Goal: Information Seeking & Learning: Compare options

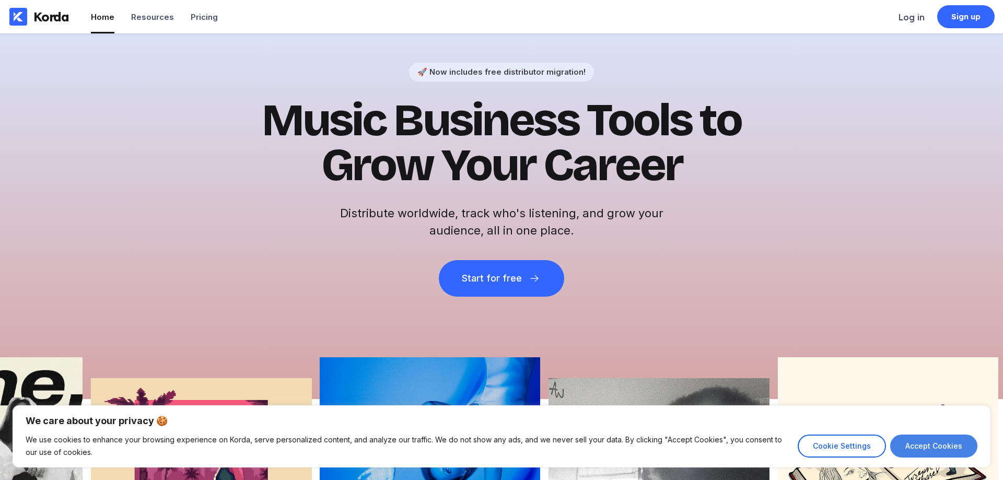
click at [930, 447] on button "Accept Cookies" at bounding box center [933, 446] width 87 height 23
checkbox input "true"
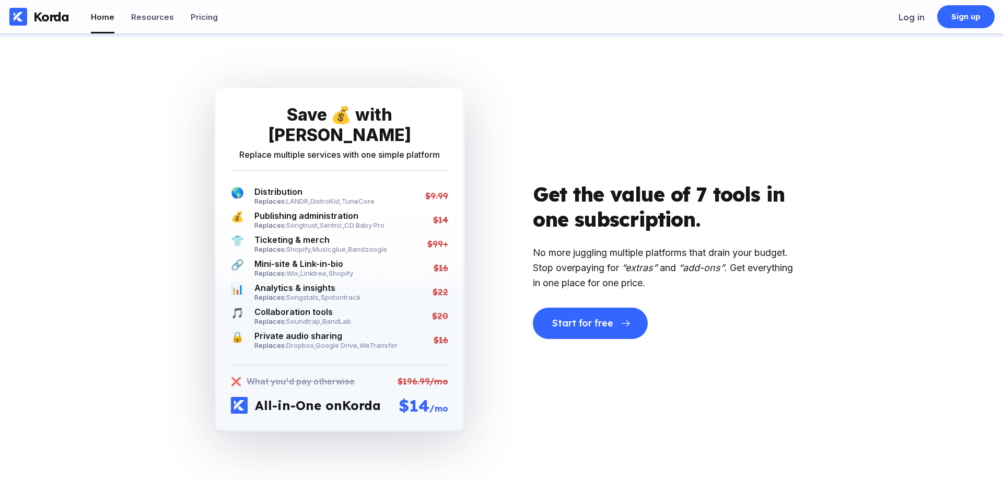
scroll to position [1901, 0]
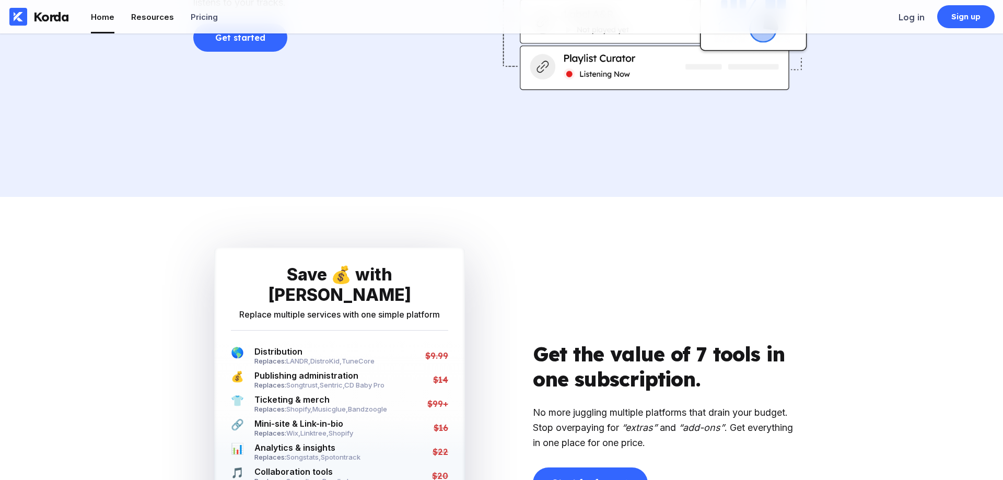
click at [152, 18] on div "Resources" at bounding box center [152, 17] width 43 height 10
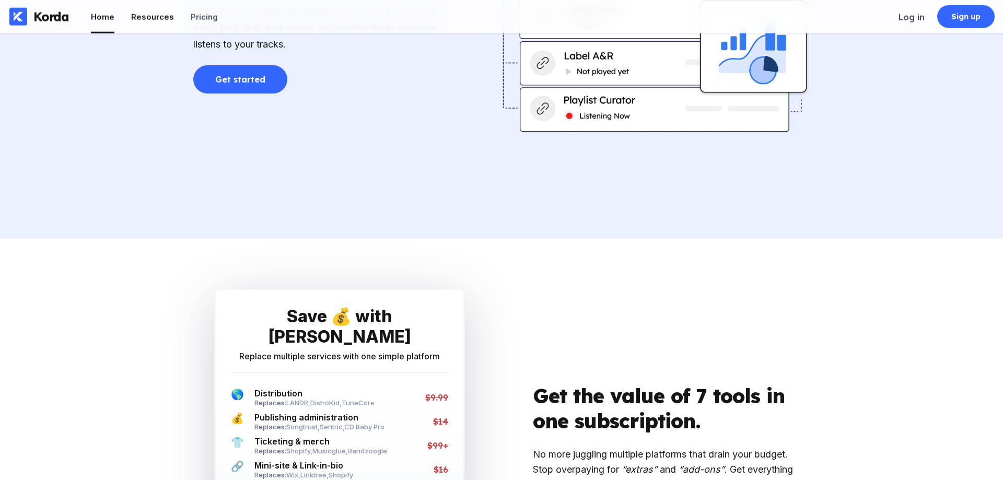
scroll to position [1848, 0]
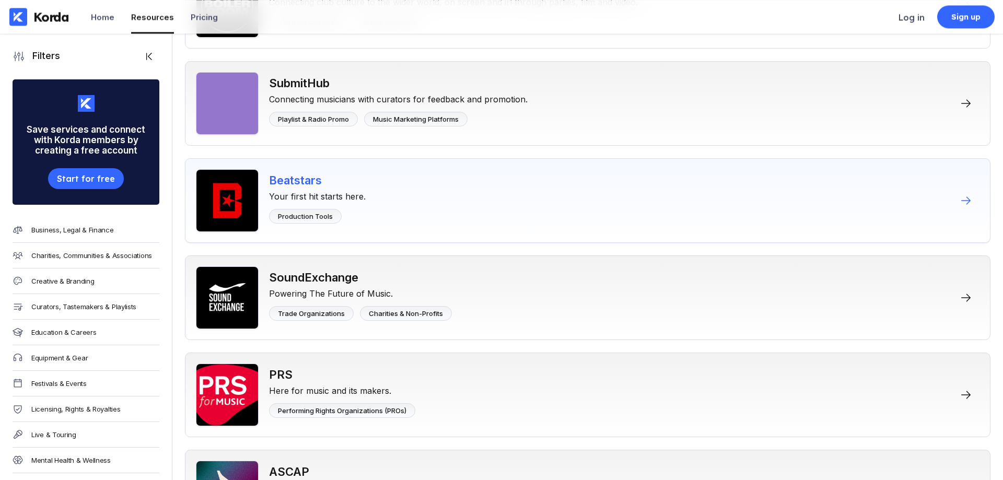
scroll to position [1386, 0]
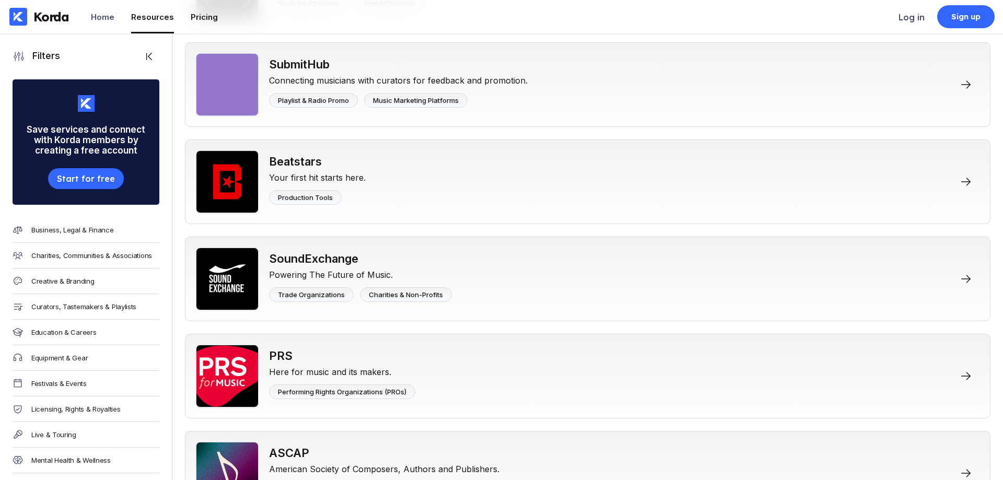
click at [209, 17] on div "Pricing" at bounding box center [204, 17] width 27 height 10
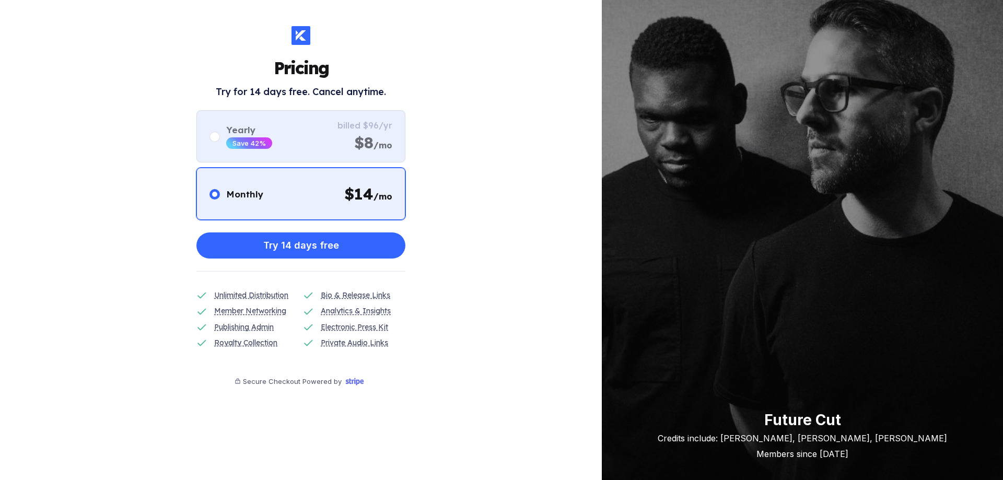
click at [216, 137] on circle at bounding box center [214, 136] width 5 height 5
click at [210, 131] on input "radio" at bounding box center [210, 131] width 1 height 1
radio input "false"
radio input "true"
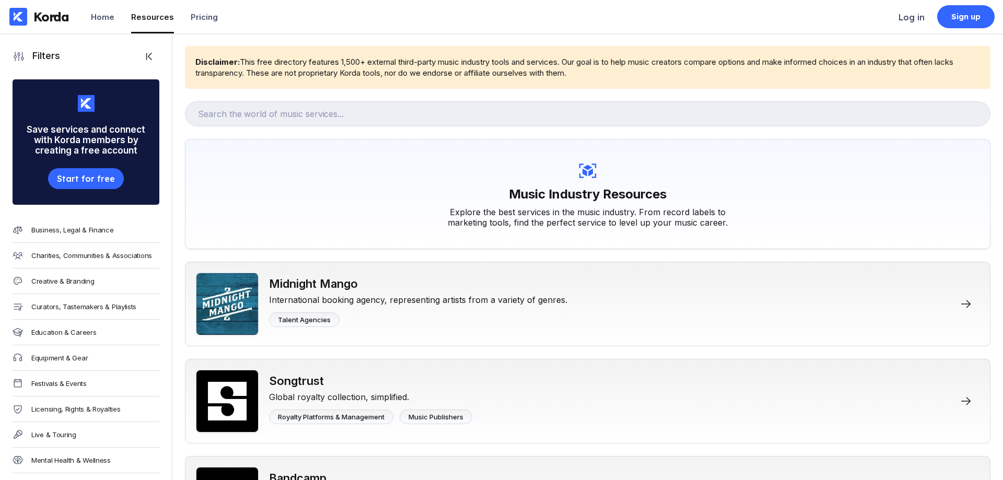
scroll to position [1386, 0]
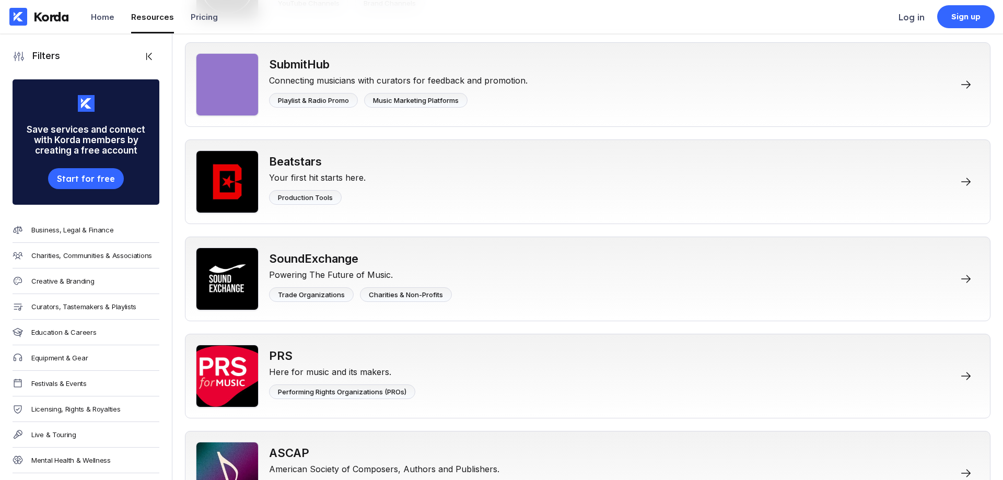
click at [55, 20] on div "Korda" at bounding box center [51, 17] width 36 height 16
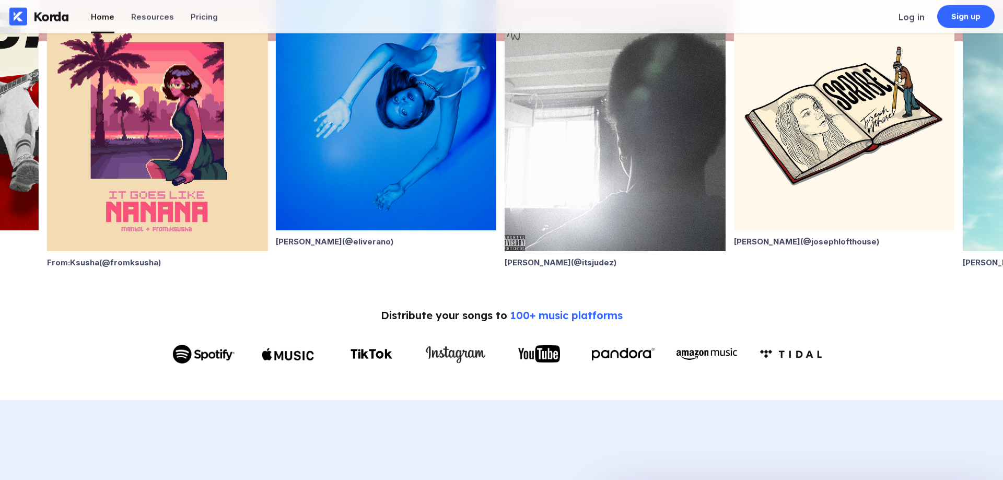
scroll to position [373, 0]
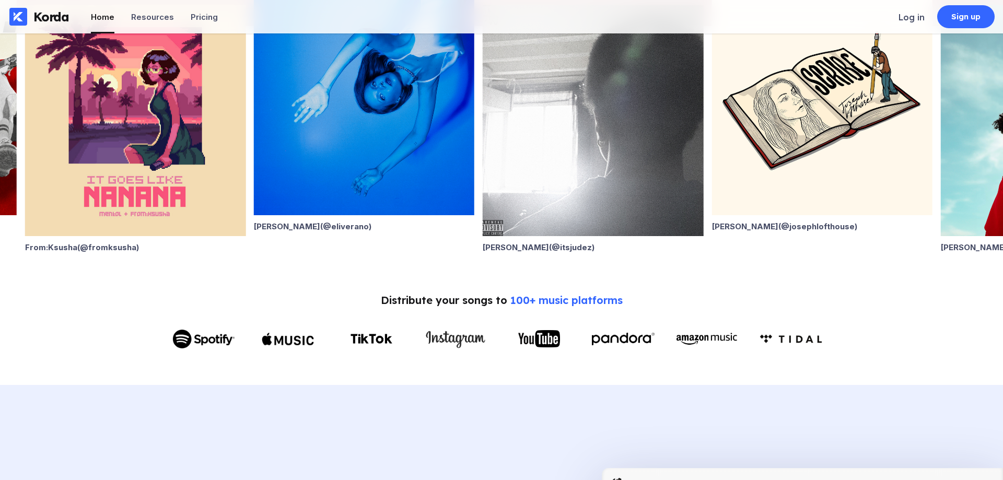
click at [590, 301] on span "100+ music platforms" at bounding box center [566, 300] width 112 height 13
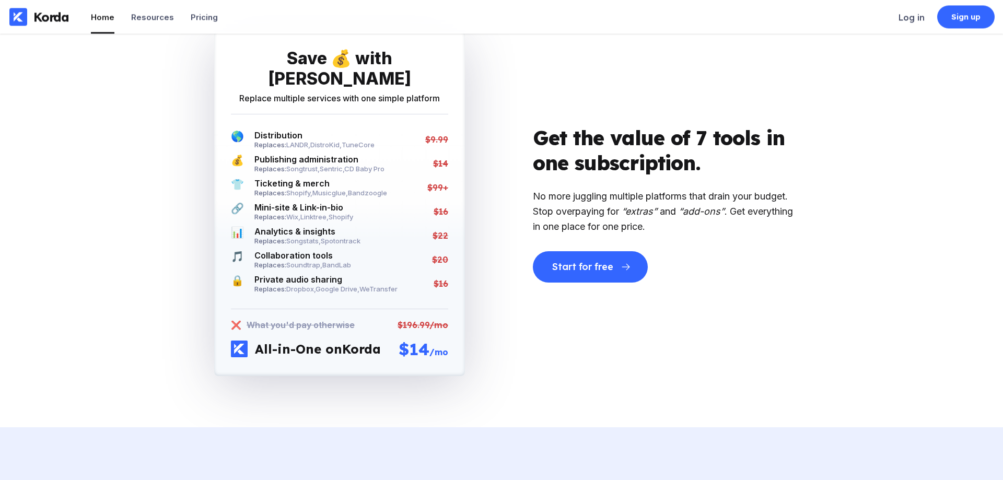
scroll to position [2185, 0]
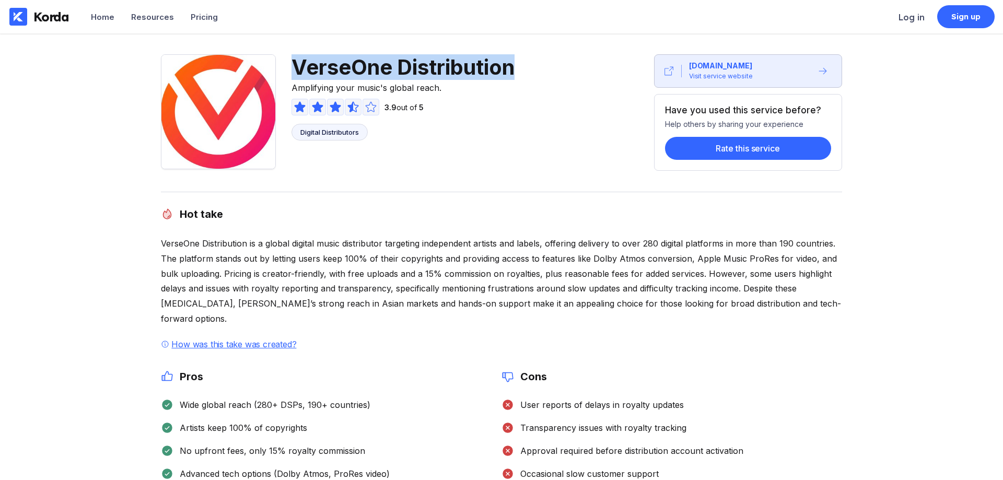
drag, startPoint x: 519, startPoint y: 70, endPoint x: 295, endPoint y: 68, distance: 224.7
click at [295, 68] on div "VerseOne Distribution Amplifying your music's global reach. 3.9 out of 5 Digita…" at bounding box center [344, 112] width 366 height 117
copy span "VerseOne Distribution"
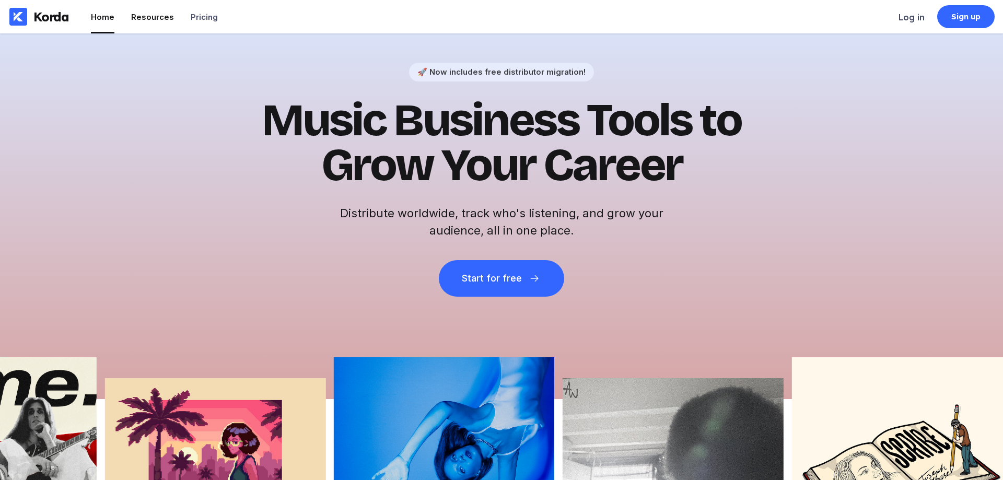
click at [156, 17] on div "Resources" at bounding box center [152, 17] width 43 height 10
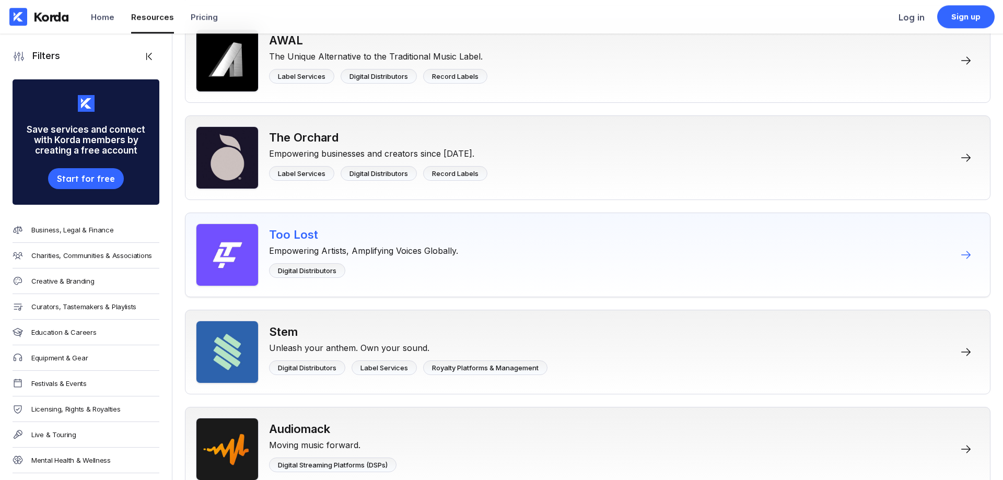
scroll to position [3624, 0]
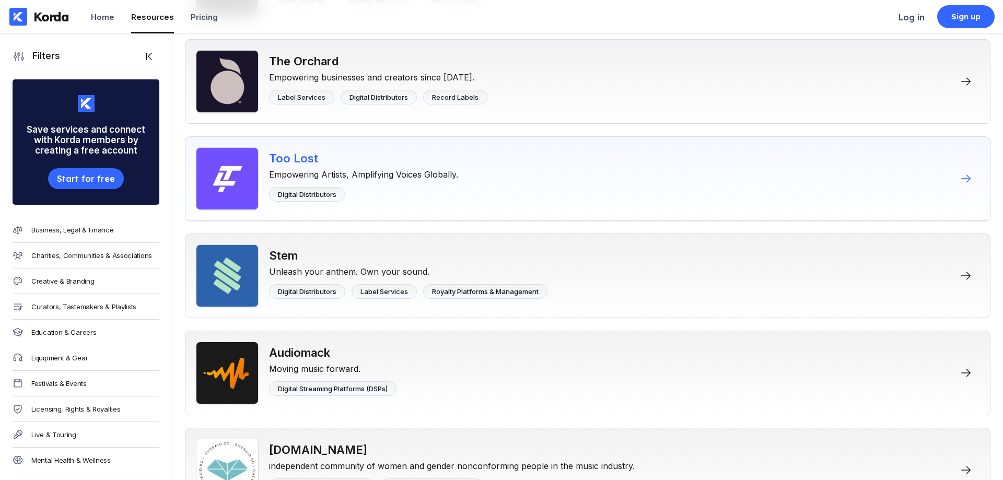
click at [305, 156] on div "Too Lost" at bounding box center [363, 159] width 189 height 14
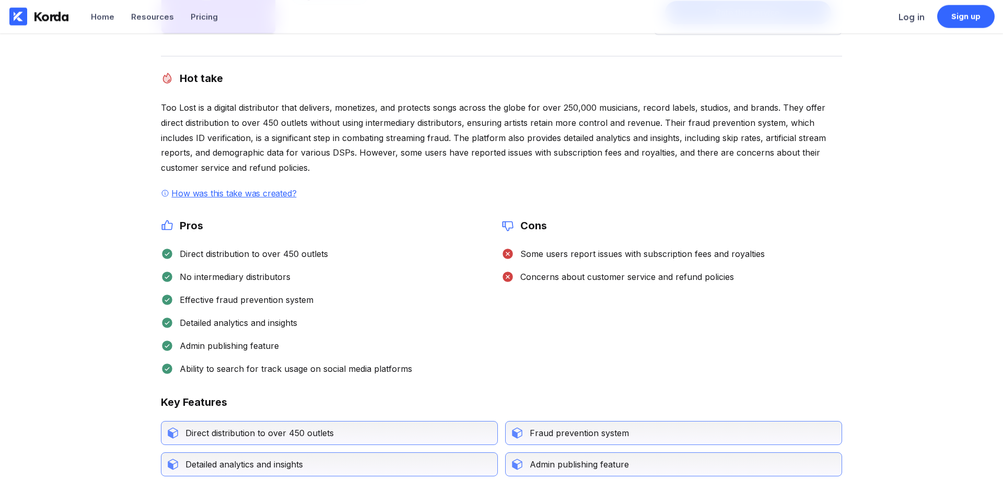
scroll to position [160, 0]
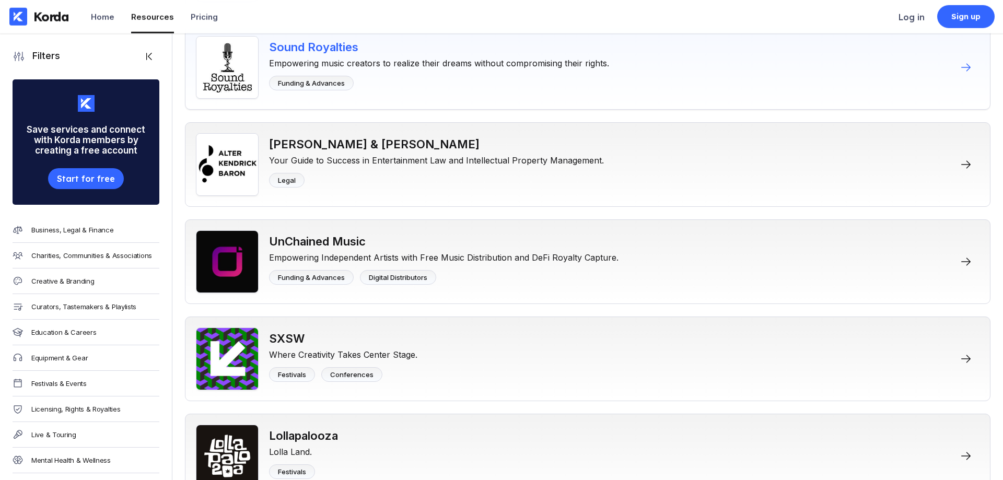
scroll to position [4530, 0]
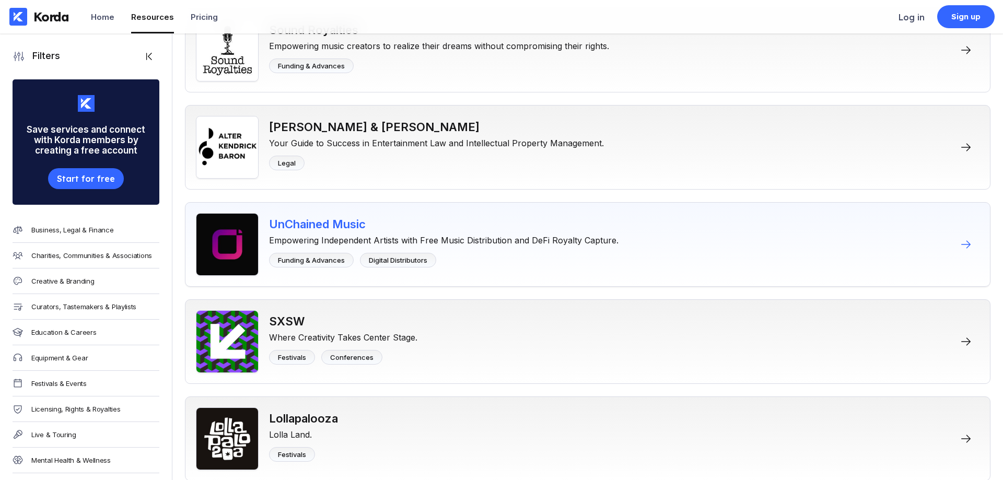
click at [355, 228] on div "UnChained Music" at bounding box center [444, 224] width 350 height 14
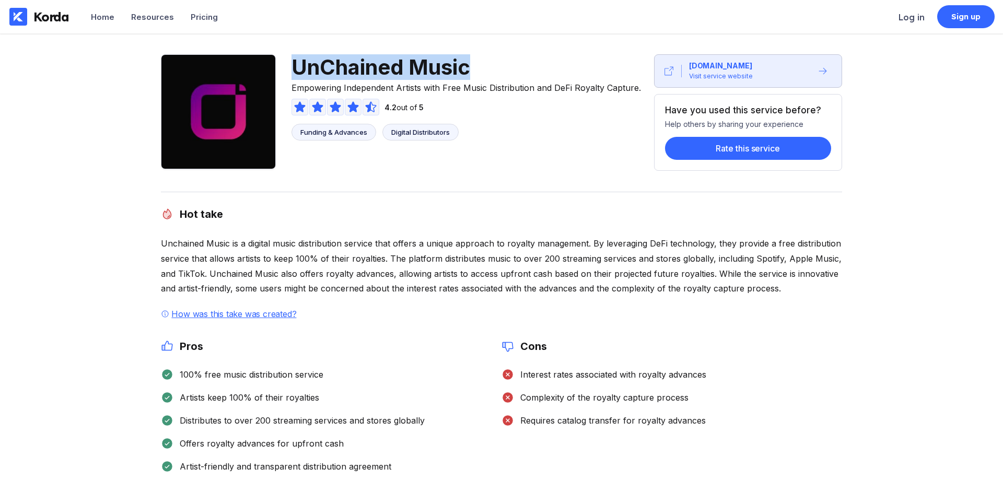
drag, startPoint x: 472, startPoint y: 65, endPoint x: 285, endPoint y: 72, distance: 187.2
click at [285, 72] on div "UnChained Music Empowering Independent Artists with Free Music Distribution and…" at bounding box center [407, 112] width 493 height 117
copy span "UnChained Music"
click at [101, 204] on div "UnChained Music Empowering Independent Artists with Free Music Distribution and…" at bounding box center [501, 486] width 1003 height 907
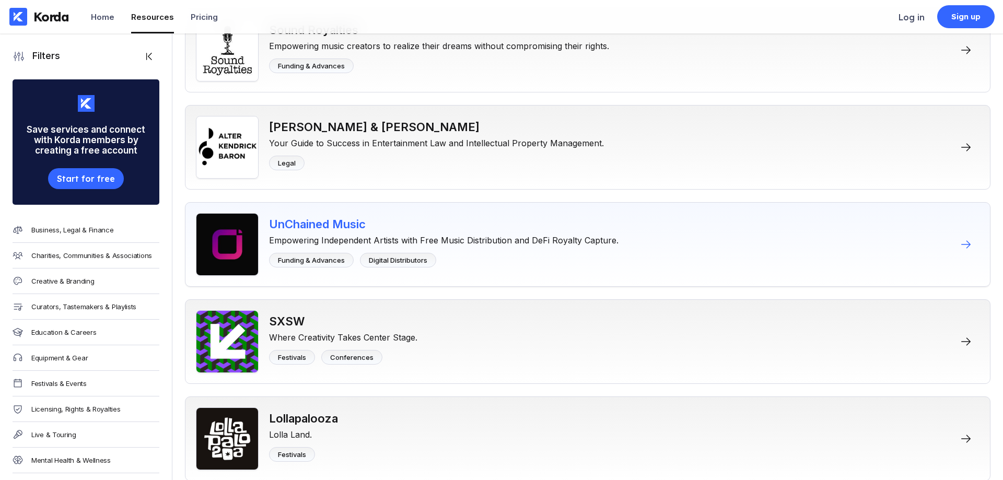
click at [352, 225] on div "UnChained Music" at bounding box center [444, 224] width 350 height 14
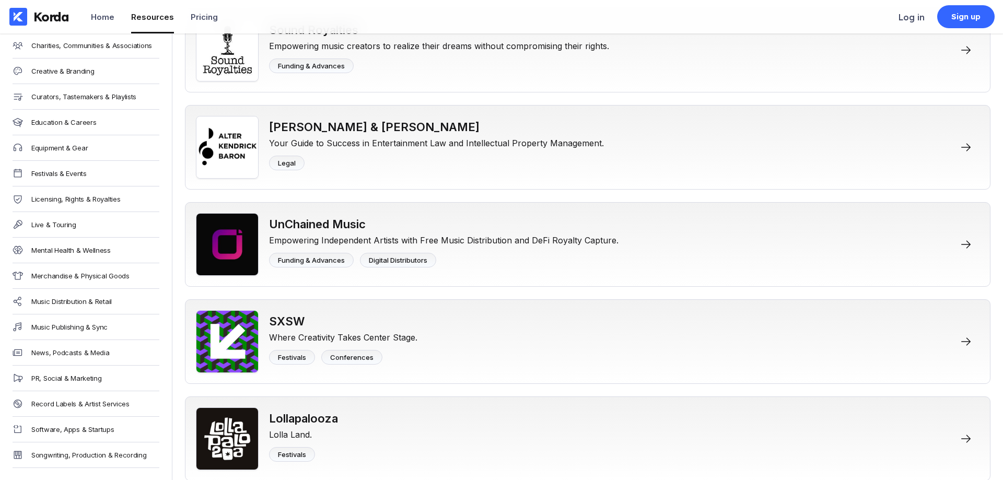
scroll to position [211, 0]
click at [94, 301] on div "Music Distribution & Retail" at bounding box center [71, 301] width 80 height 8
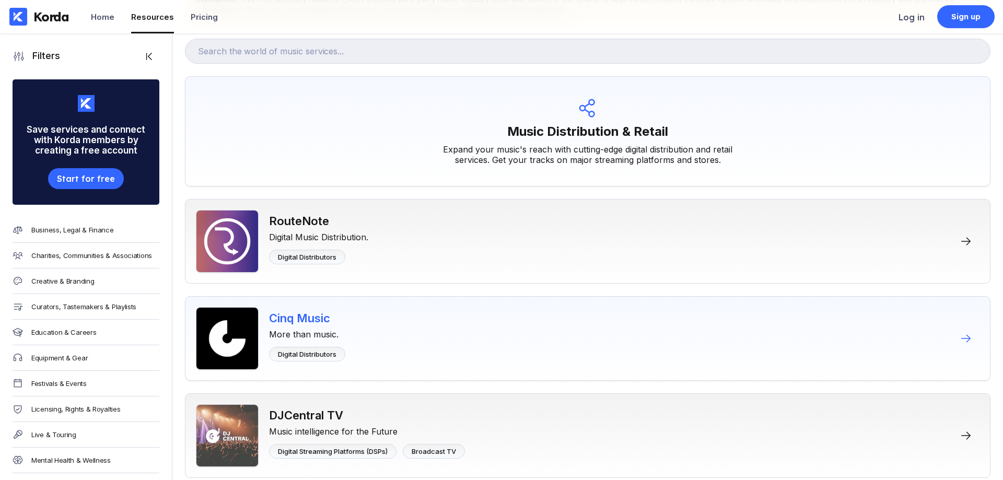
scroll to position [160, 0]
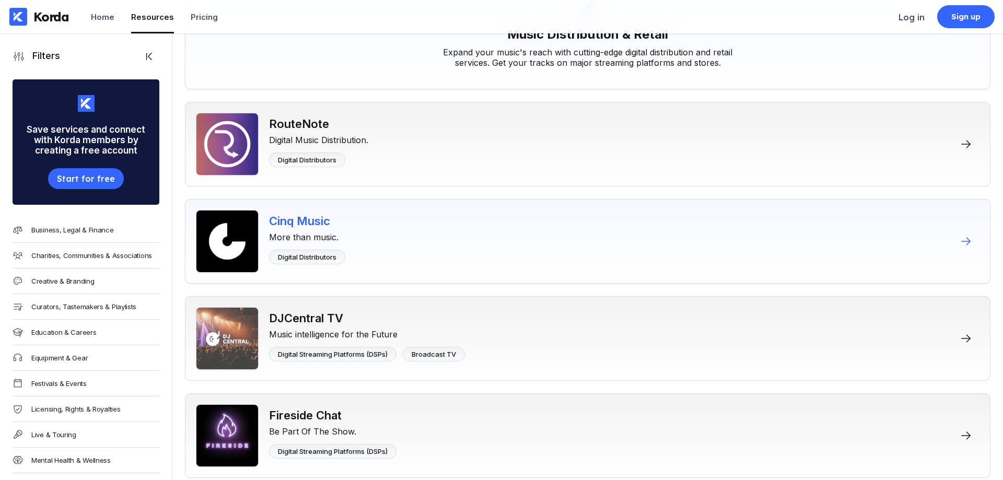
click at [317, 221] on div "Cinq Music" at bounding box center [307, 221] width 76 height 14
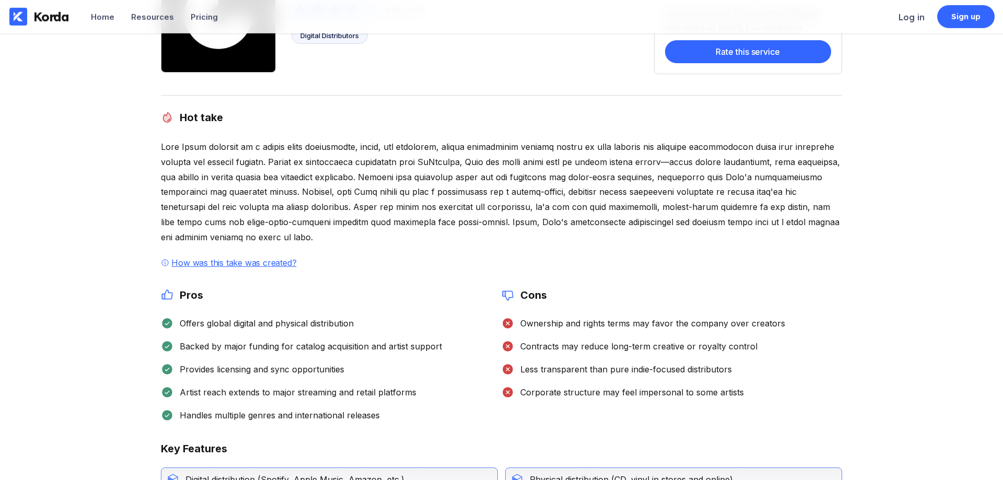
scroll to position [107, 0]
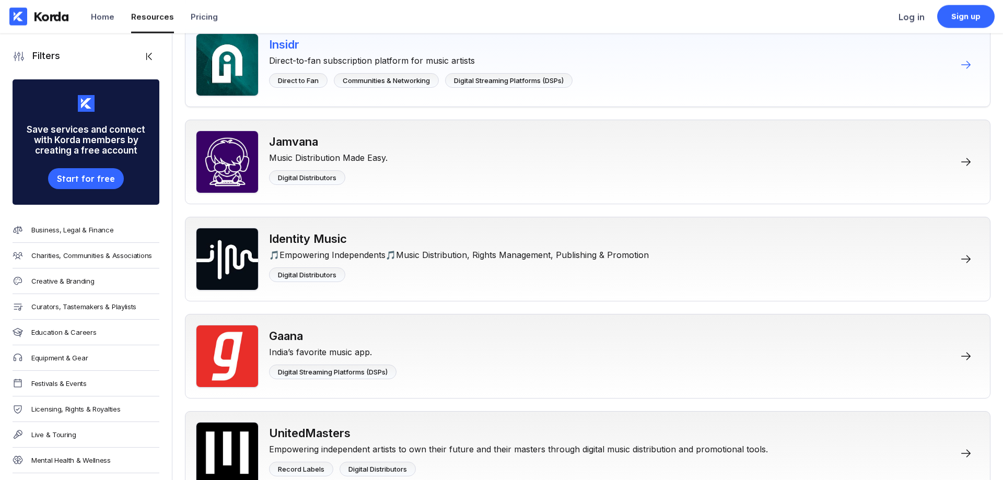
scroll to position [640, 0]
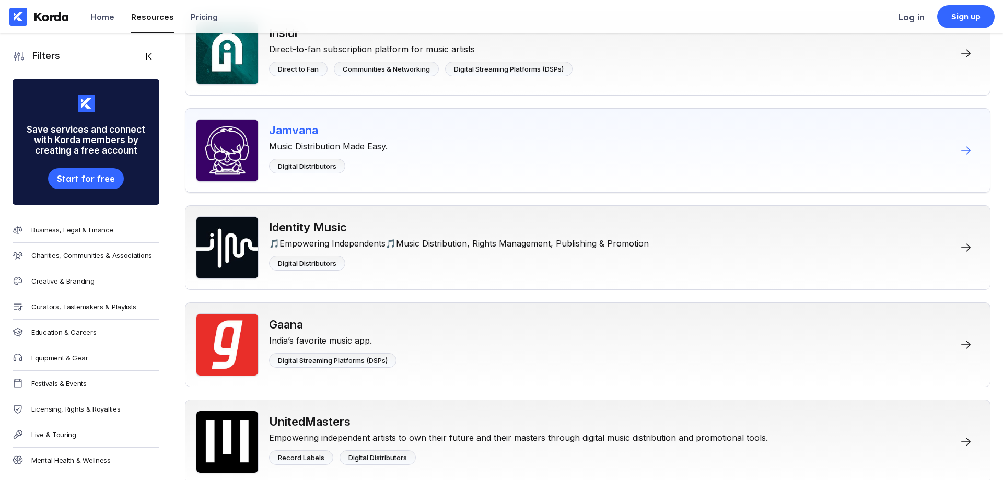
click at [306, 131] on div "Jamvana" at bounding box center [328, 130] width 119 height 14
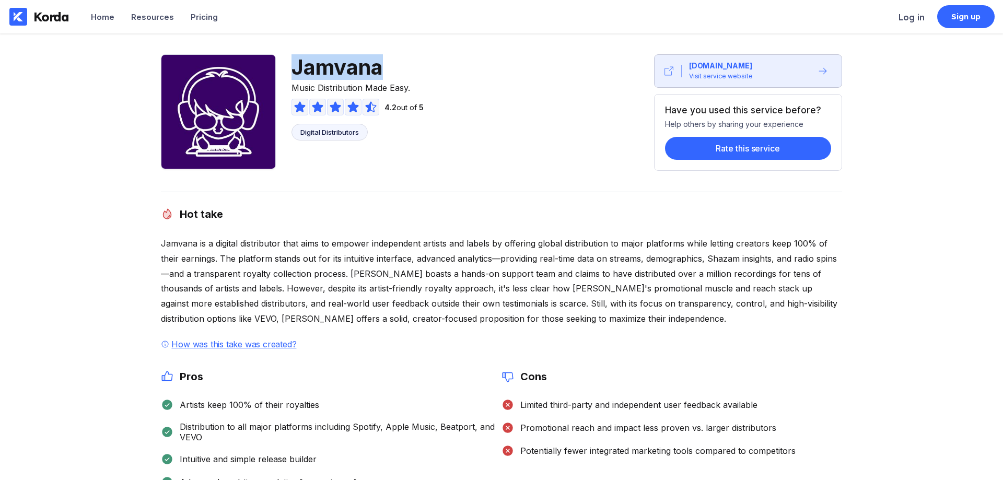
drag, startPoint x: 387, startPoint y: 69, endPoint x: 296, endPoint y: 77, distance: 91.3
click at [296, 76] on span "Jamvana" at bounding box center [358, 67] width 132 height 26
copy span "Jamvana"
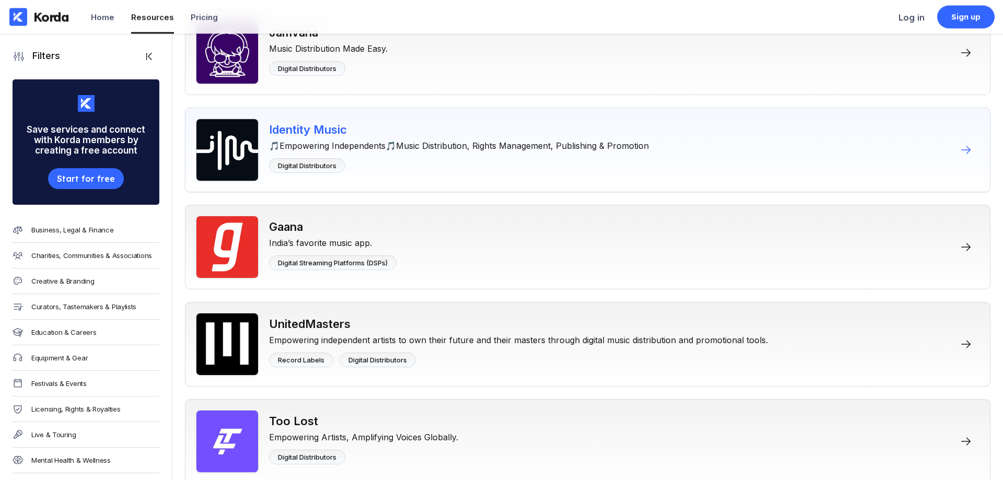
scroll to position [746, 0]
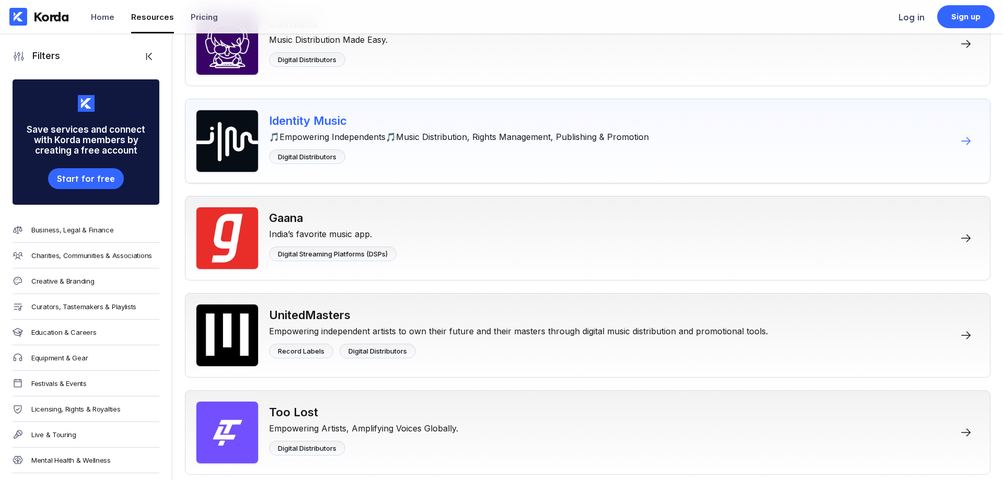
click at [300, 119] on div "Identity Music" at bounding box center [459, 121] width 380 height 14
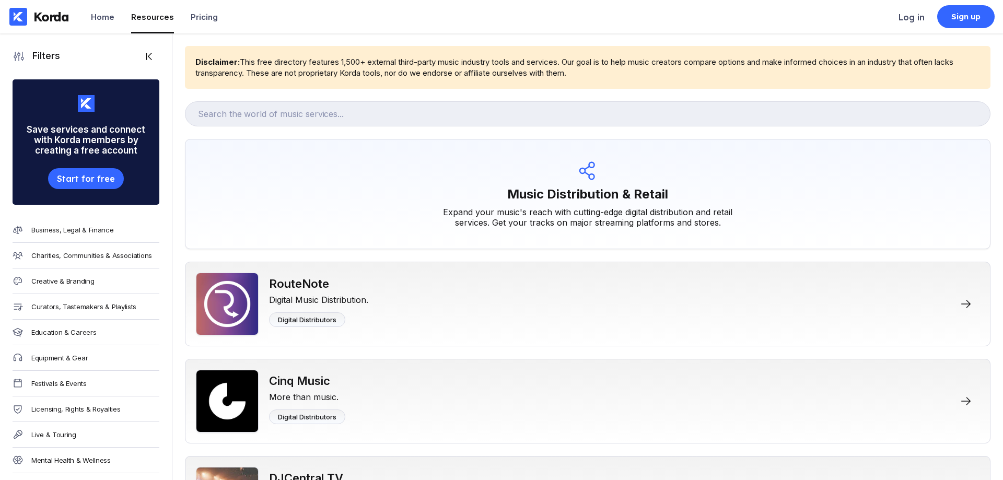
scroll to position [746, 0]
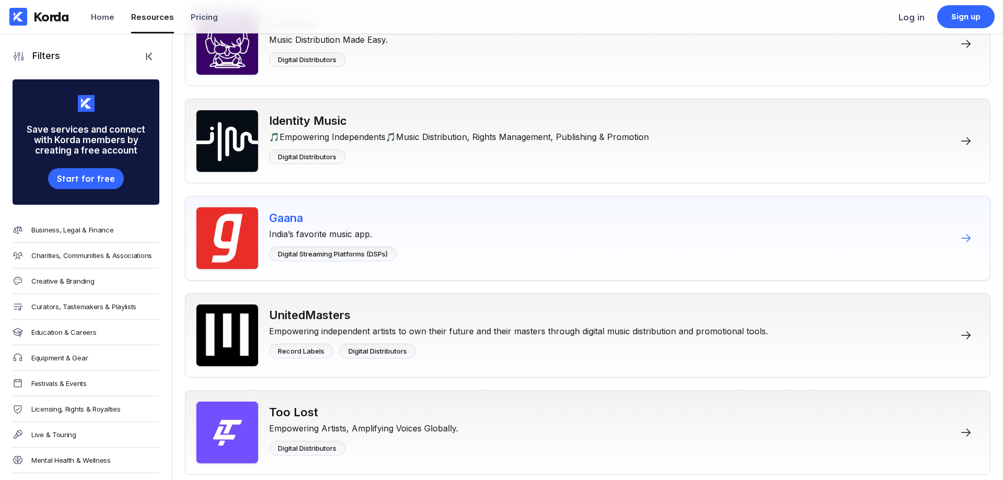
click at [296, 220] on div "Gaana" at bounding box center [332, 218] width 127 height 14
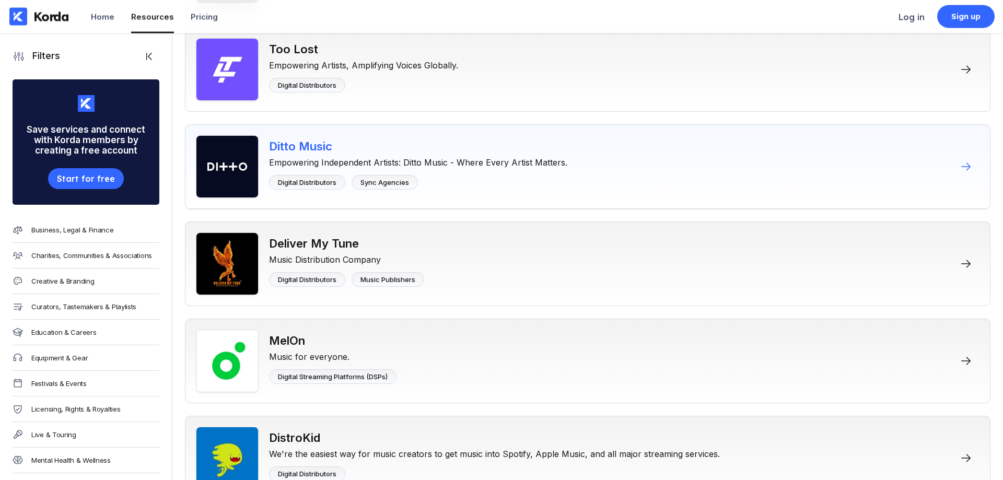
scroll to position [1172, 0]
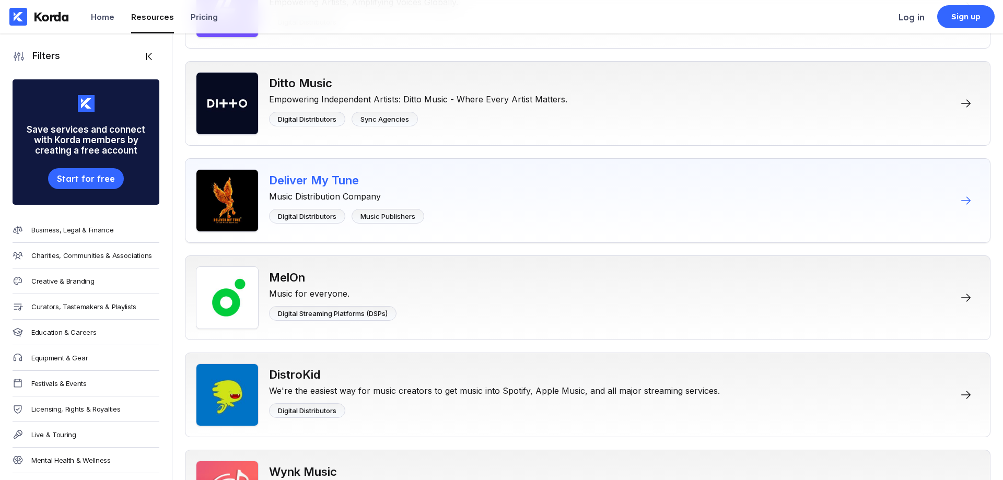
click at [347, 180] on div "Deliver My Tune" at bounding box center [346, 180] width 155 height 14
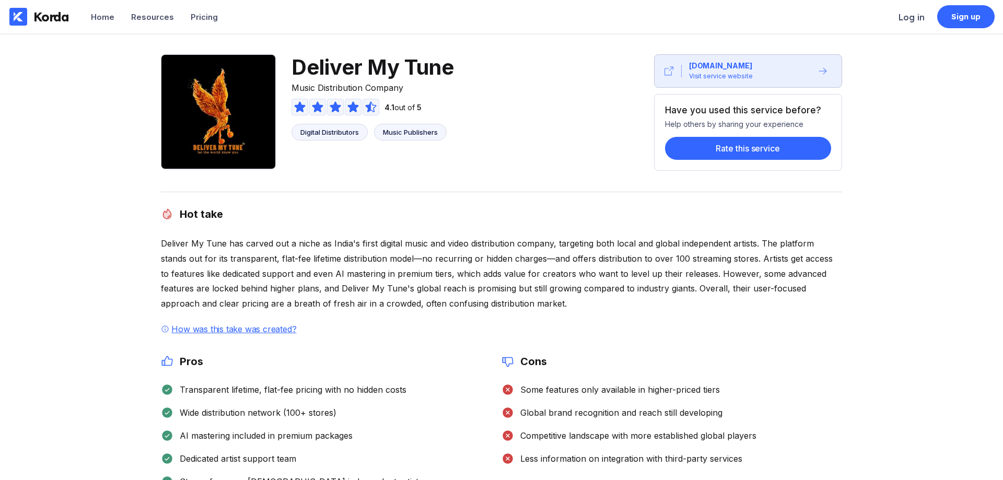
click at [495, 206] on div "Hot take" at bounding box center [501, 206] width 681 height 29
drag, startPoint x: 461, startPoint y: 65, endPoint x: 297, endPoint y: 67, distance: 163.6
click at [297, 67] on div "Deliver My Tune Music Distribution Company 4.1 out of 5 Digital Distributors Mu…" at bounding box center [314, 112] width 306 height 117
copy span "Deliver My Tune"
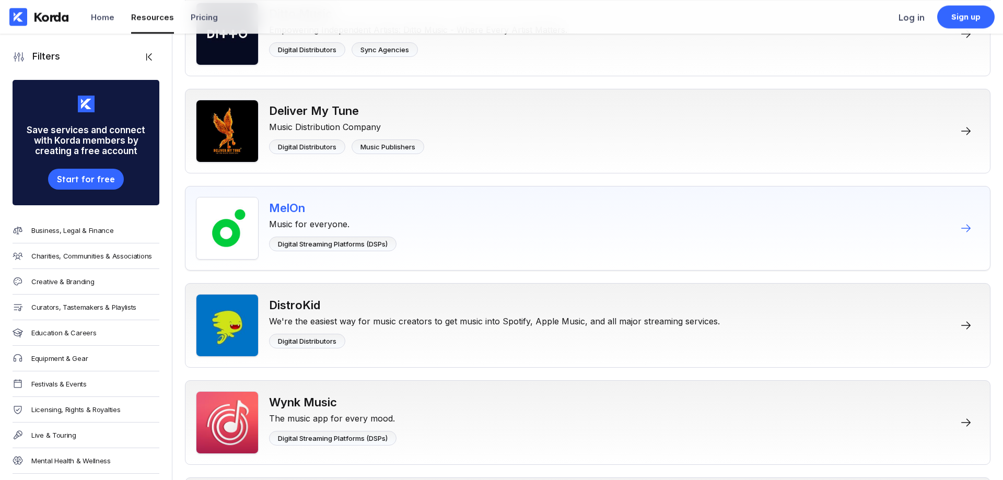
scroll to position [1279, 0]
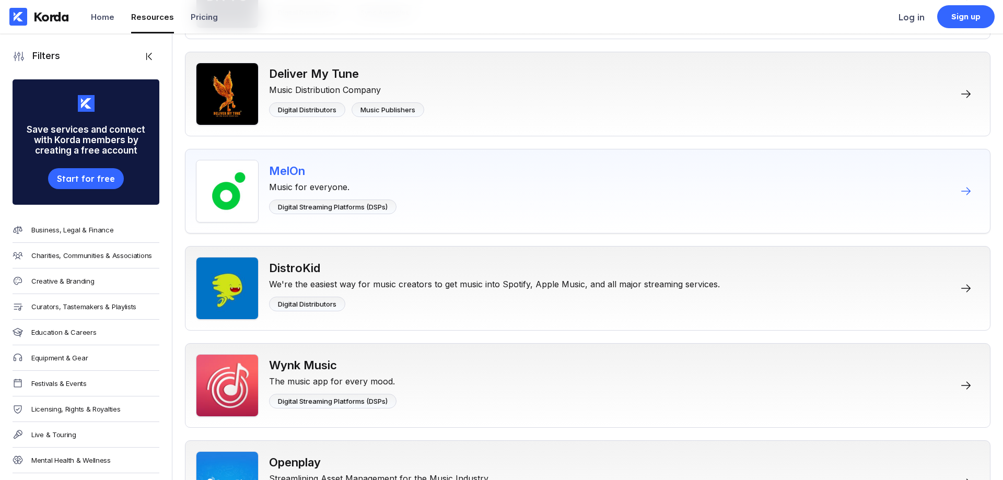
click at [294, 170] on div "MelOn" at bounding box center [332, 171] width 127 height 14
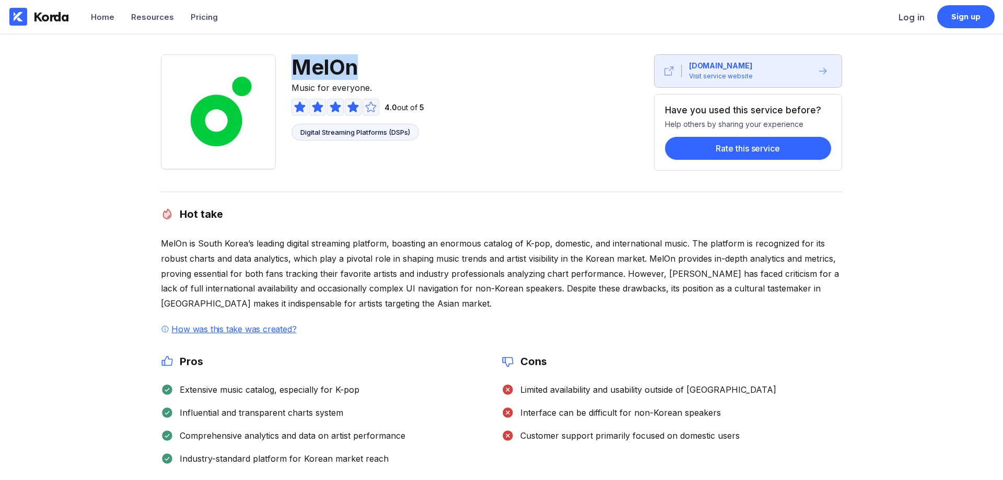
drag, startPoint x: 365, startPoint y: 70, endPoint x: 288, endPoint y: 68, distance: 76.3
click at [288, 68] on div "MelOn Music for everyone. 4.0 out of 5 Digital Streaming Platforms (DSPs)" at bounding box center [299, 112] width 276 height 117
copy span "MelOn"
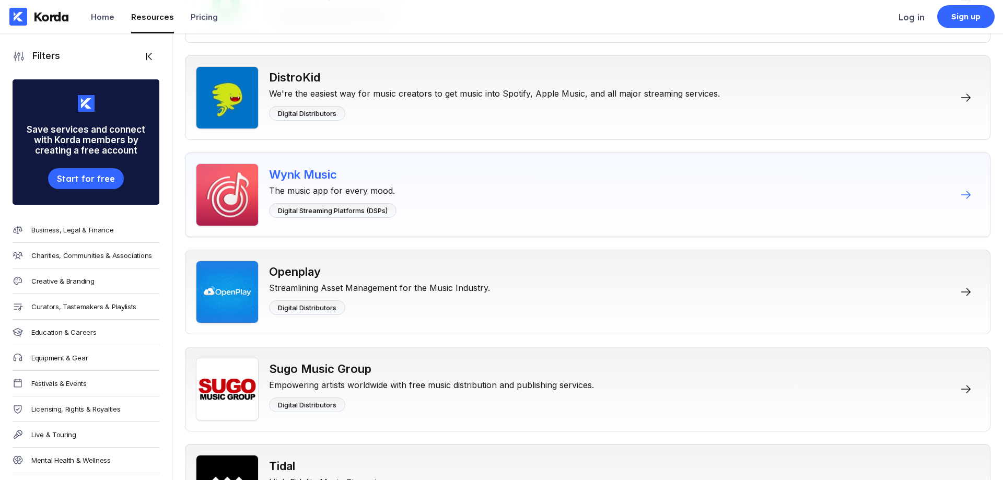
scroll to position [1492, 0]
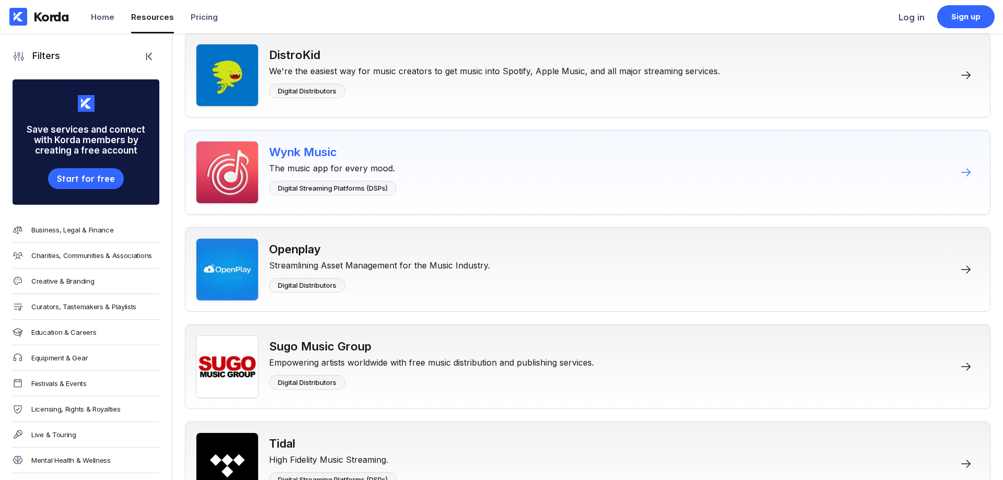
click at [324, 150] on div "Wynk Music" at bounding box center [332, 152] width 127 height 14
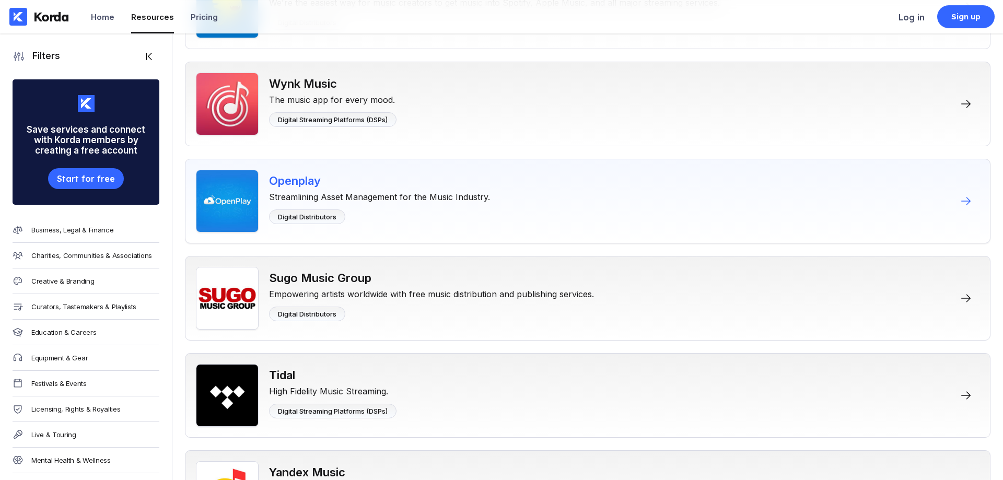
scroll to position [1599, 0]
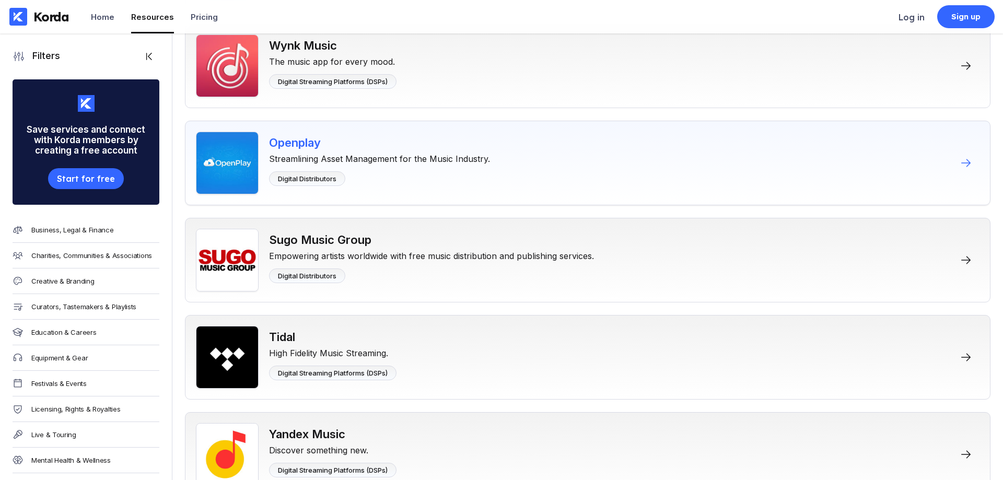
click at [315, 140] on div "Openplay" at bounding box center [379, 143] width 221 height 14
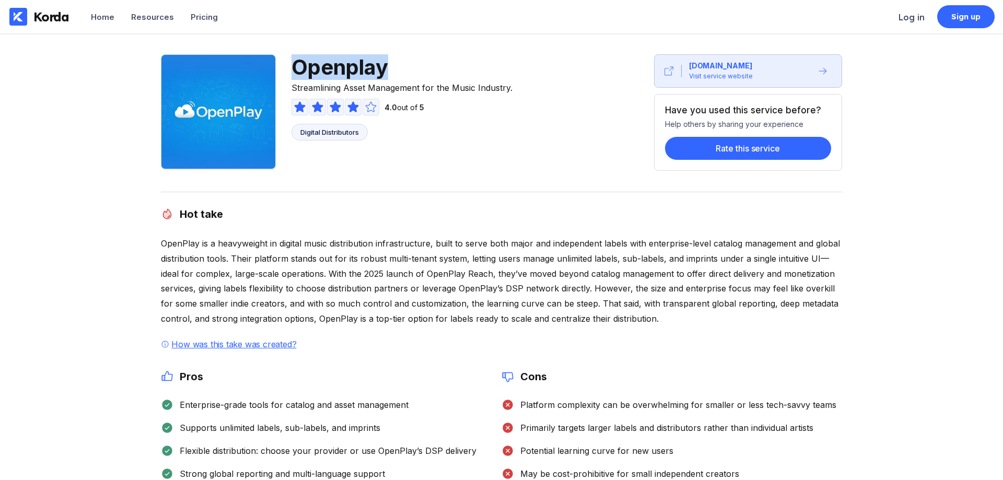
drag, startPoint x: 396, startPoint y: 64, endPoint x: 296, endPoint y: 60, distance: 99.4
click at [296, 60] on span "Openplay" at bounding box center [402, 67] width 221 height 26
copy span "Openplay"
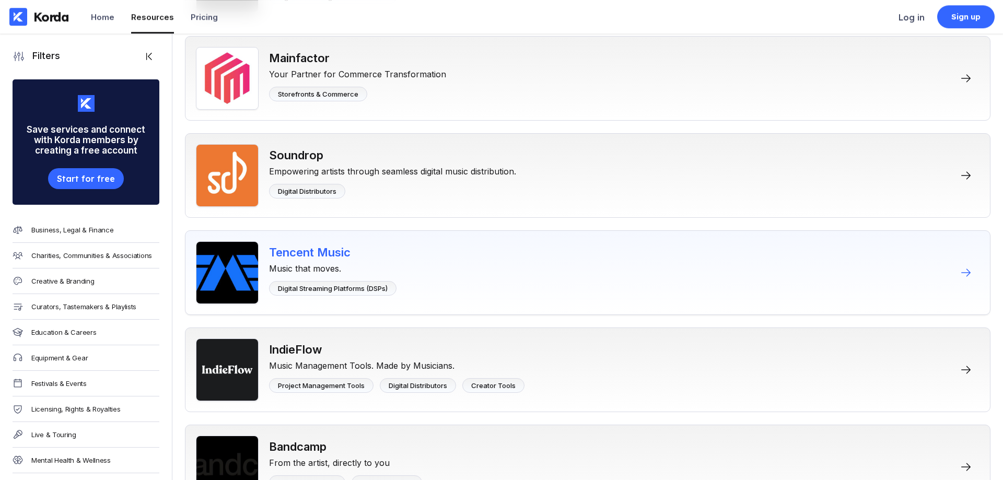
scroll to position [2665, 0]
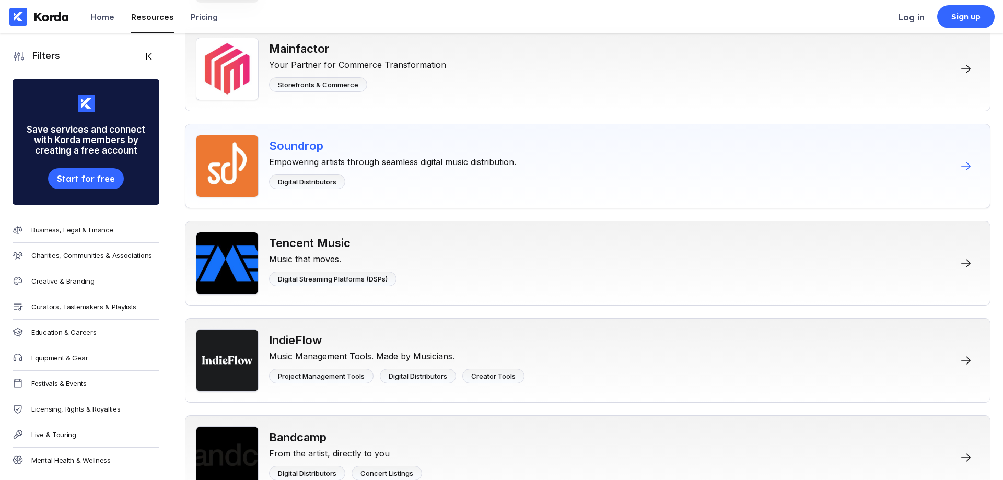
click at [303, 147] on div "Soundrop" at bounding box center [392, 146] width 247 height 14
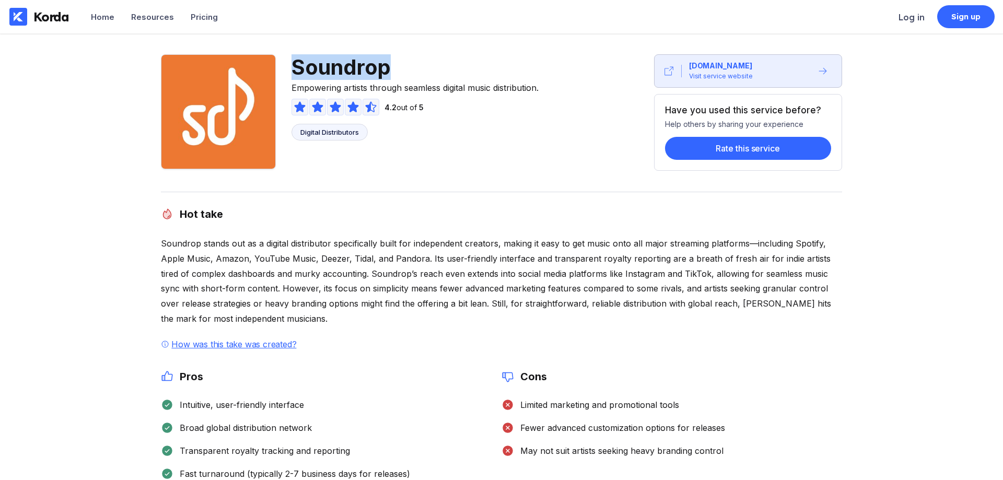
drag, startPoint x: 392, startPoint y: 69, endPoint x: 285, endPoint y: 61, distance: 106.9
click at [285, 61] on div "Soundrop Empowering artists through seamless digital music distribution. 4.2 ou…" at bounding box center [356, 112] width 390 height 117
copy span "Soundrop"
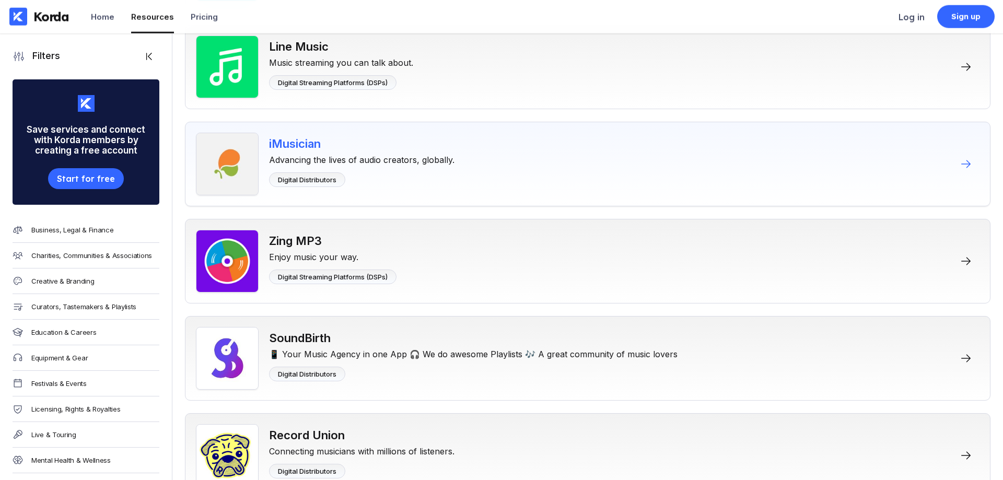
scroll to position [5489, 0]
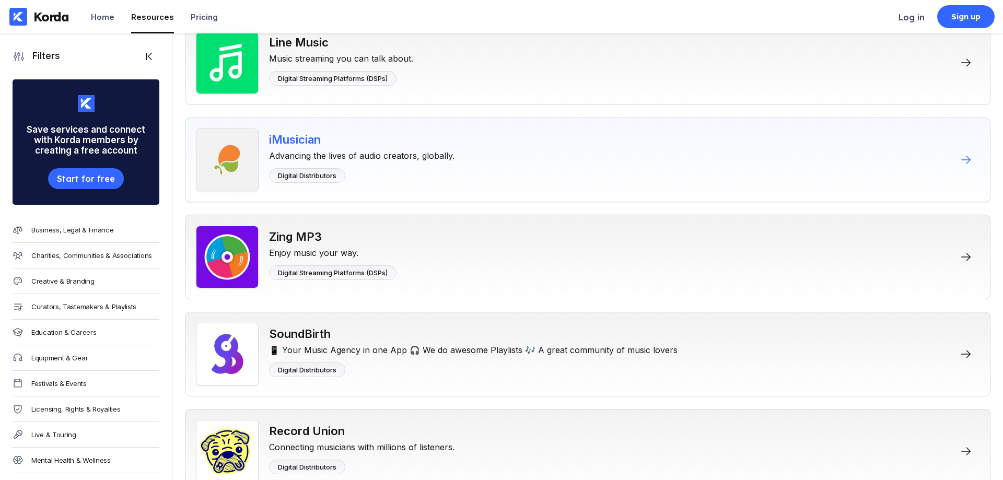
click at [306, 138] on div "iMusician" at bounding box center [361, 140] width 185 height 14
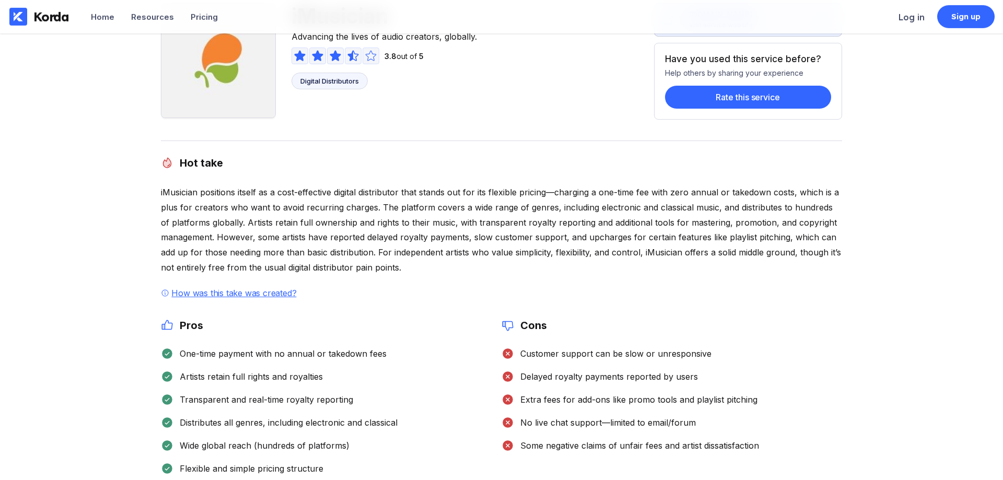
scroll to position [107, 0]
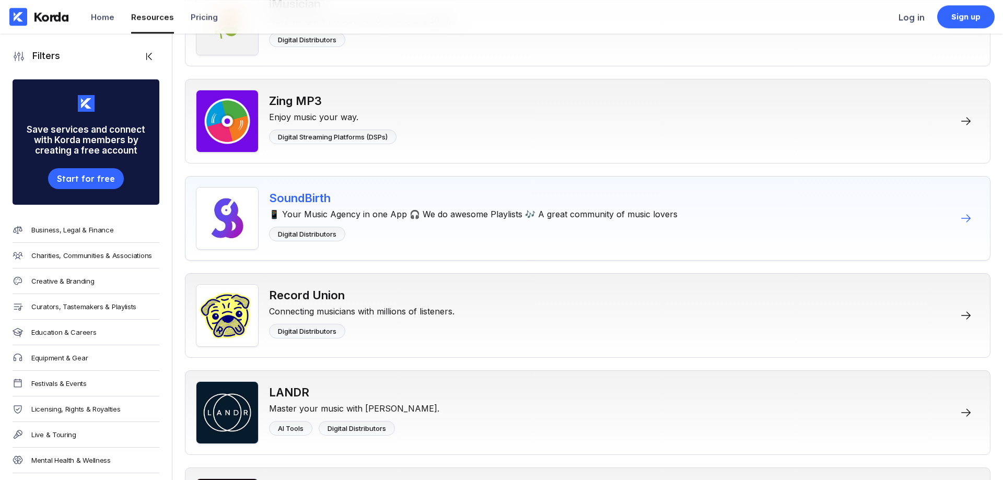
scroll to position [5649, 0]
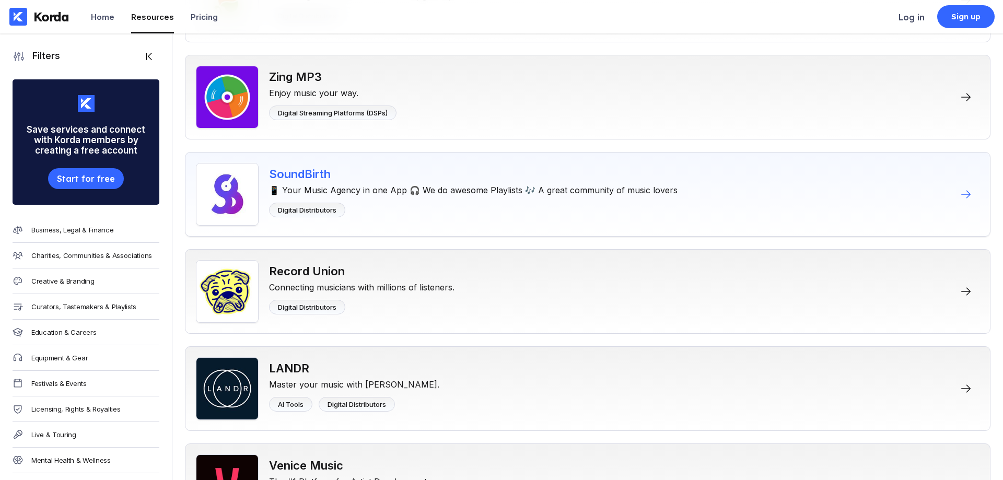
click at [311, 173] on div "SoundBirth" at bounding box center [473, 174] width 409 height 14
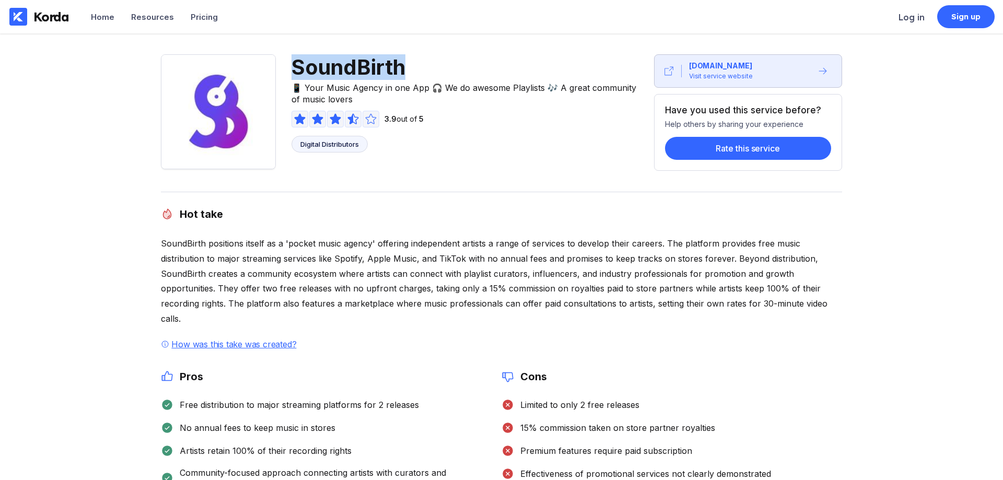
drag, startPoint x: 408, startPoint y: 68, endPoint x: 288, endPoint y: 72, distance: 119.2
click at [288, 72] on div "SoundBirth 📱 Your Music Agency in one App 🎧 We do awesome Playlists 🎶 A great c…" at bounding box center [407, 112] width 493 height 117
copy span "SoundBirth"
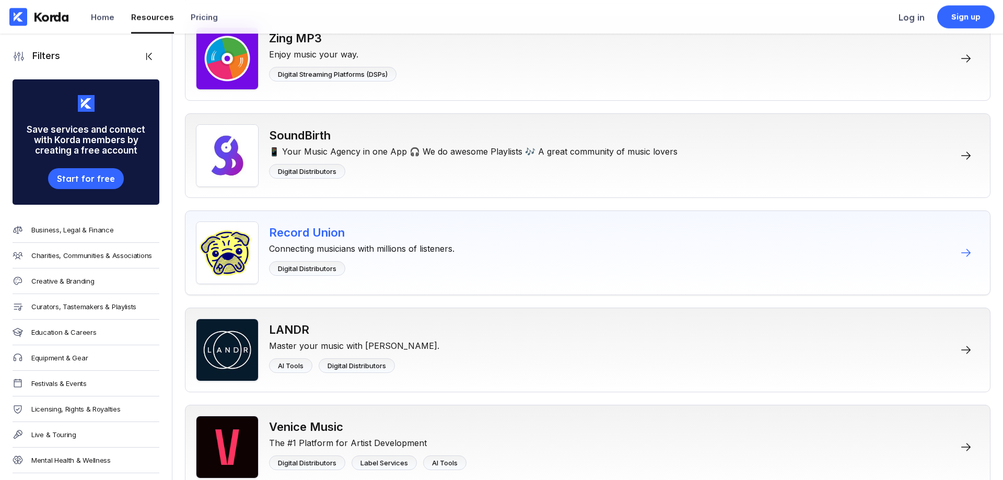
scroll to position [5703, 0]
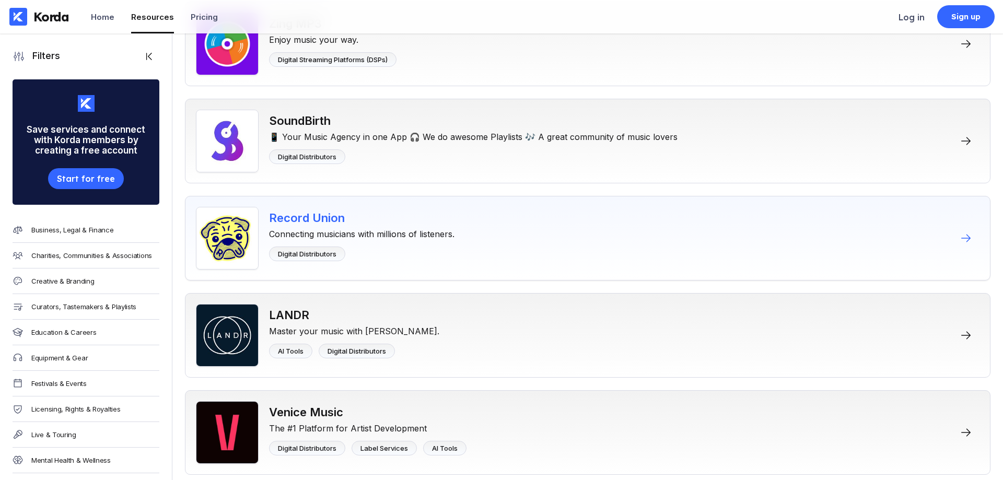
click at [333, 219] on div "Record Union" at bounding box center [361, 218] width 185 height 14
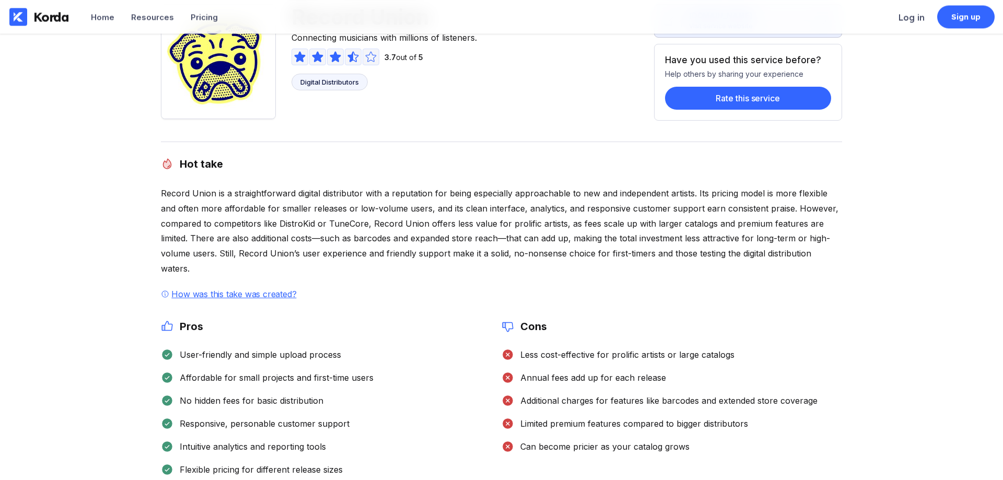
scroll to position [107, 0]
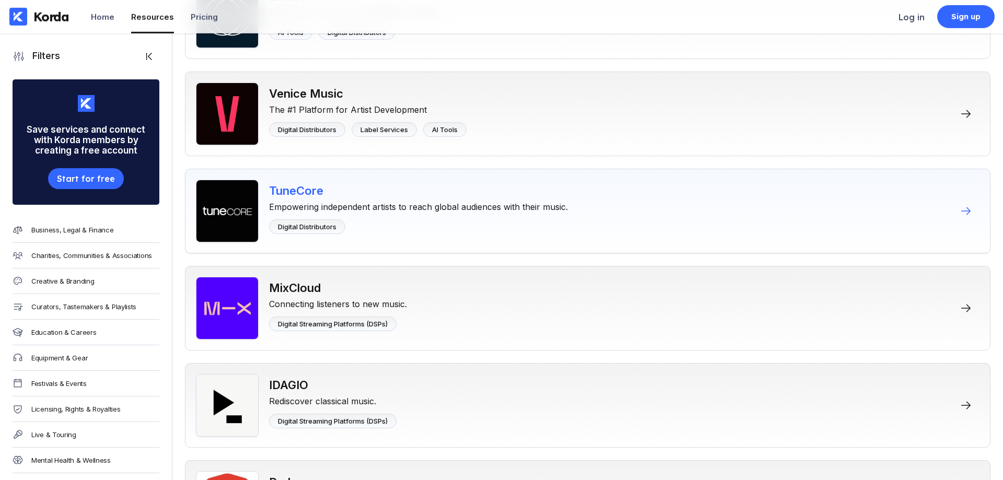
scroll to position [6022, 0]
click at [303, 188] on div "TuneCore" at bounding box center [418, 190] width 299 height 14
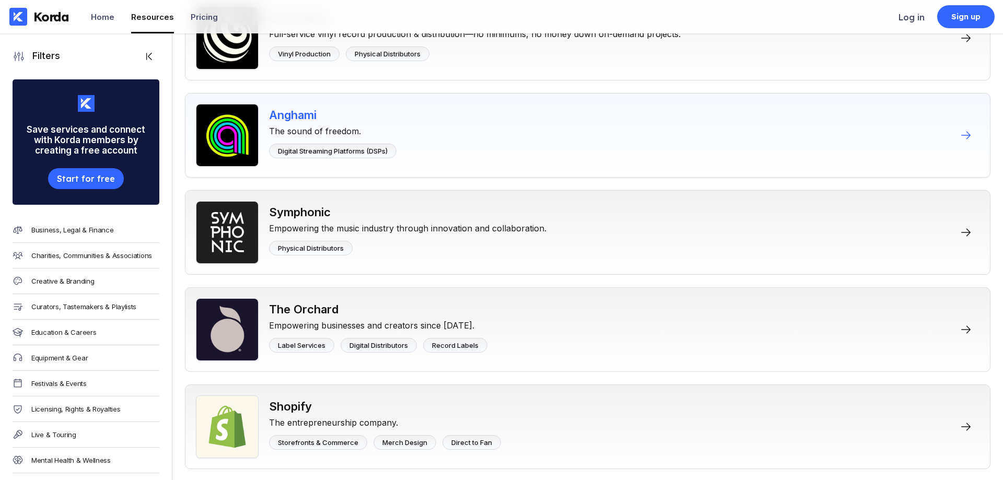
scroll to position [7265, 0]
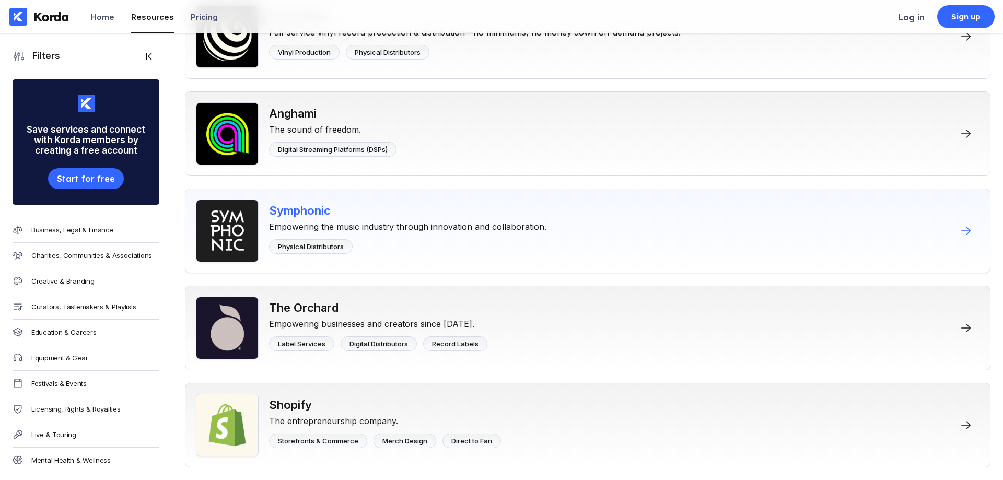
click at [311, 207] on div "Symphonic" at bounding box center [407, 211] width 277 height 14
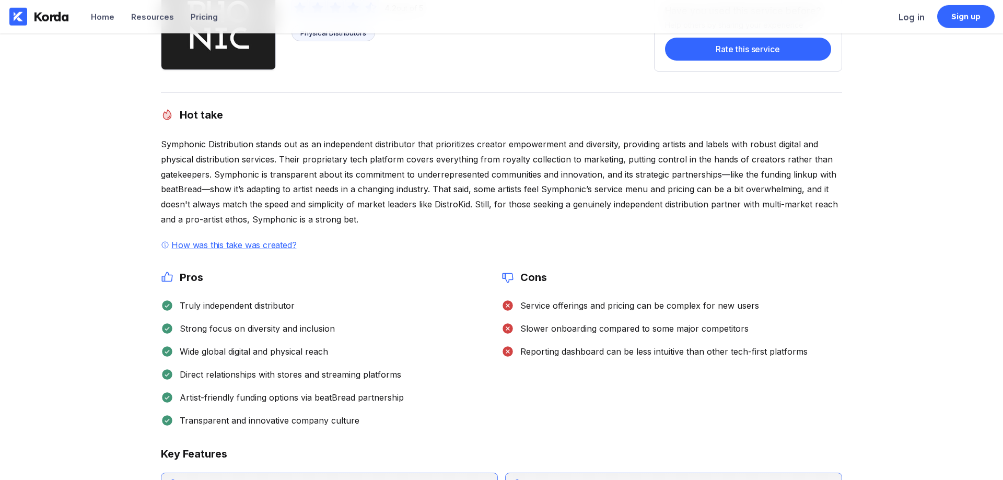
scroll to position [107, 0]
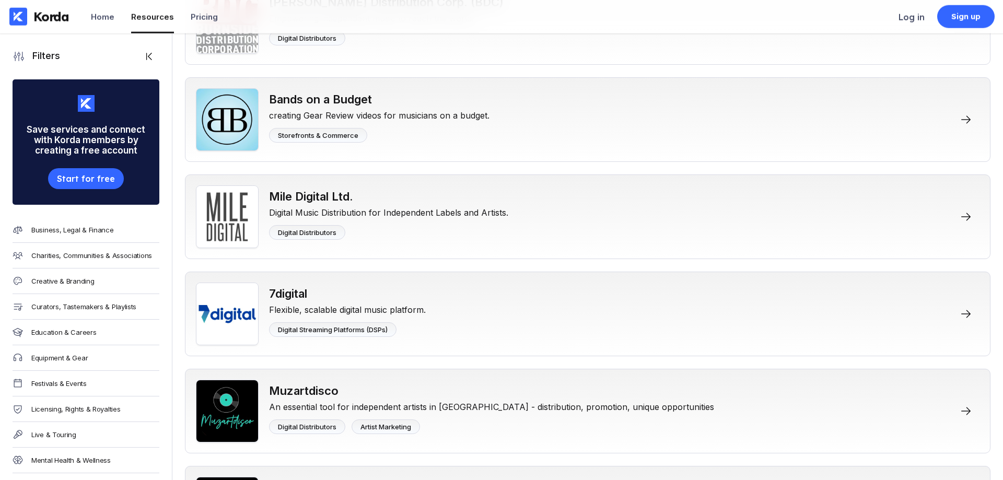
scroll to position [6785, 0]
